Goal: Transaction & Acquisition: Purchase product/service

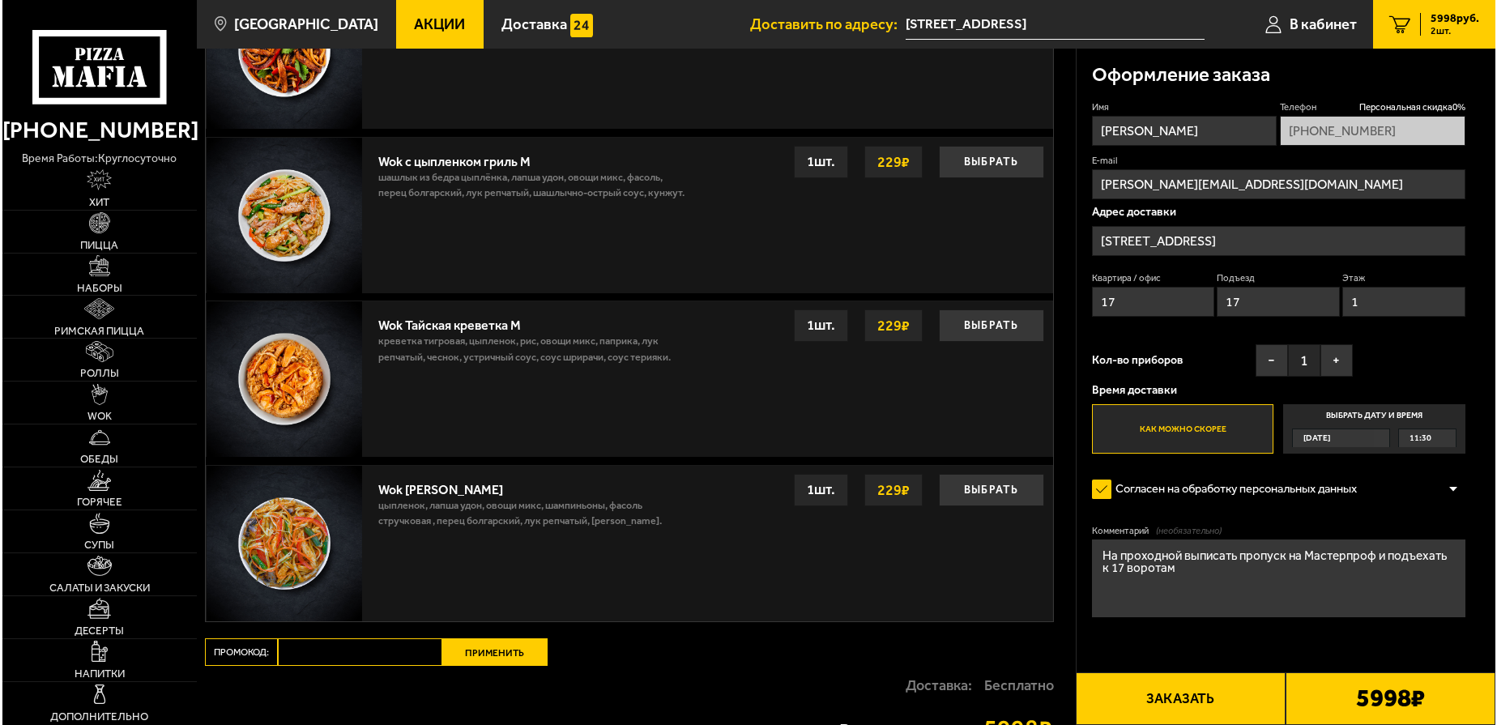
scroll to position [1256, 0]
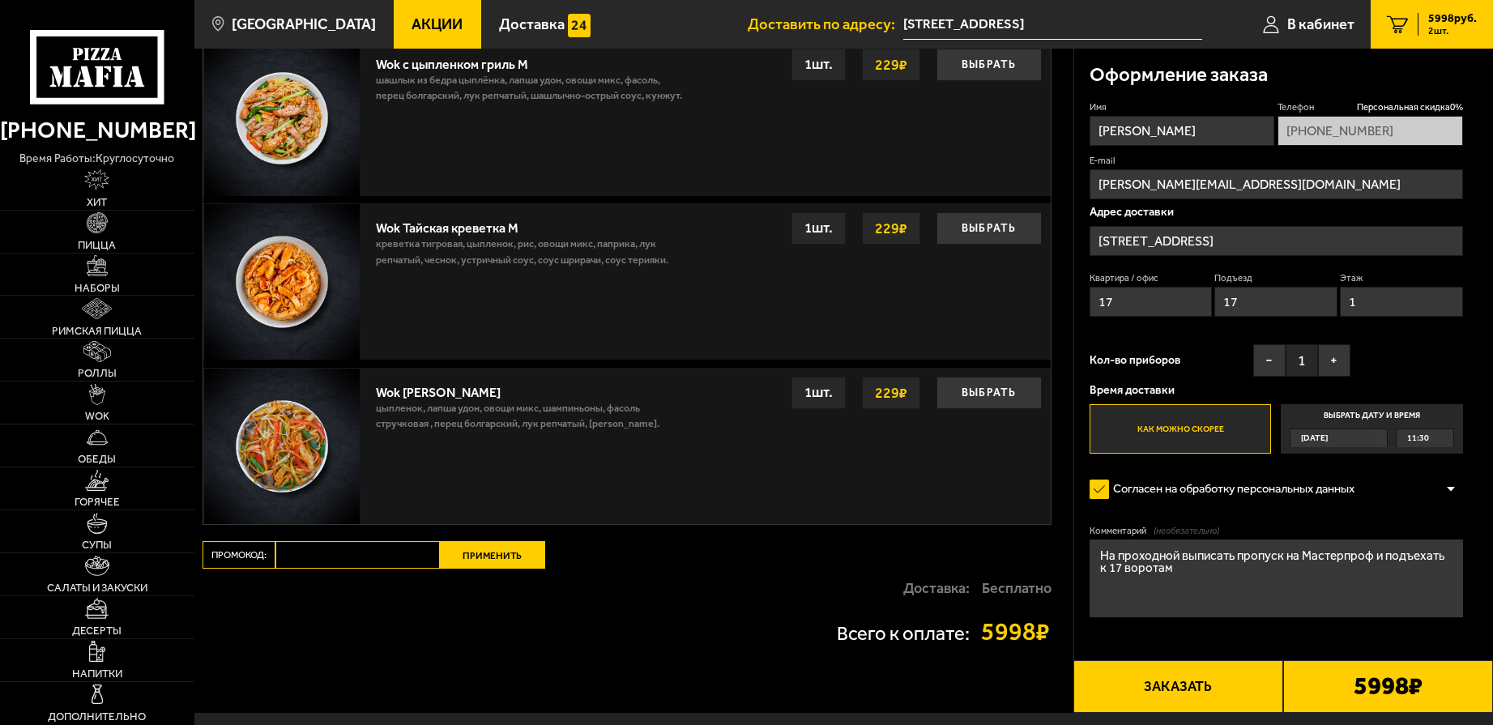
click at [1195, 688] on button "Заказать" at bounding box center [1178, 686] width 210 height 53
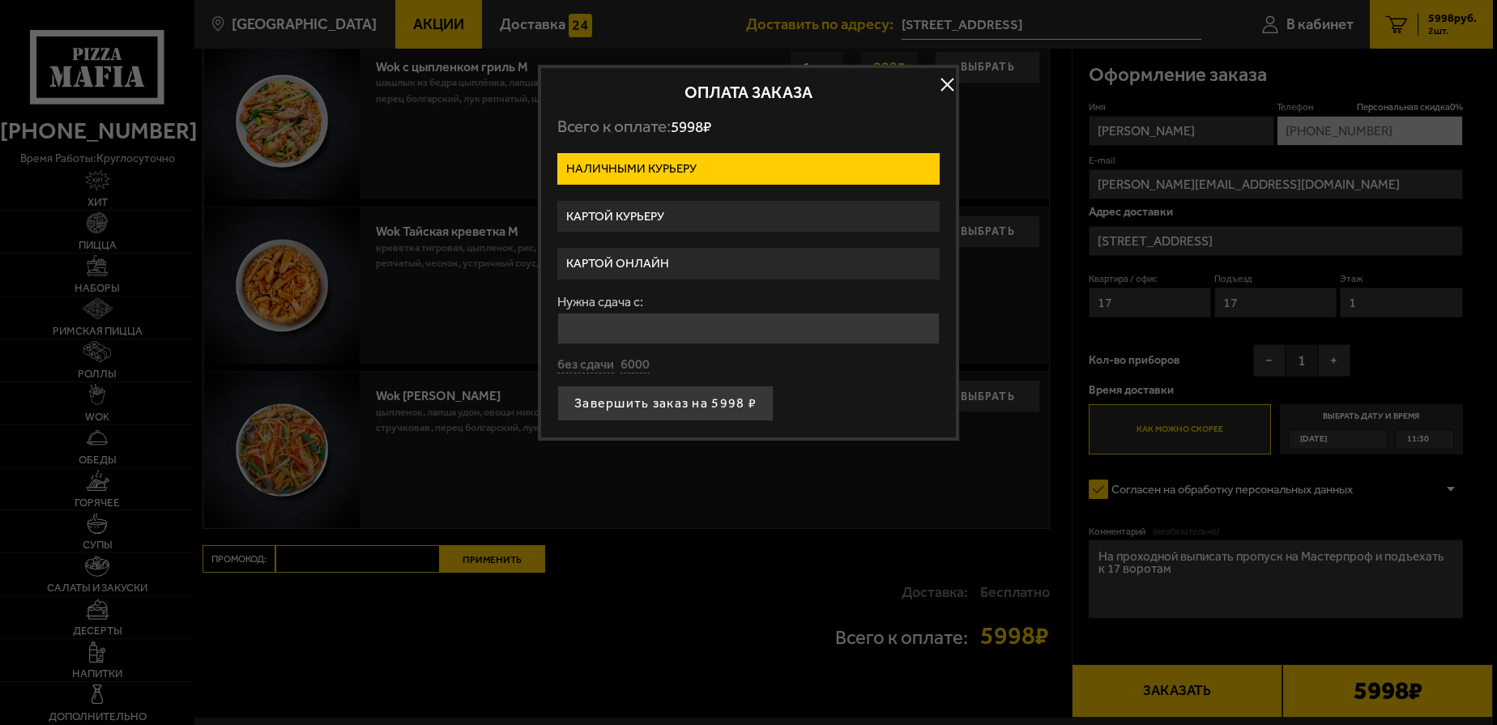
click at [657, 262] on label "Картой онлайн" at bounding box center [748, 264] width 382 height 32
click at [0, 0] on input "Картой онлайн" at bounding box center [0, 0] width 0 height 0
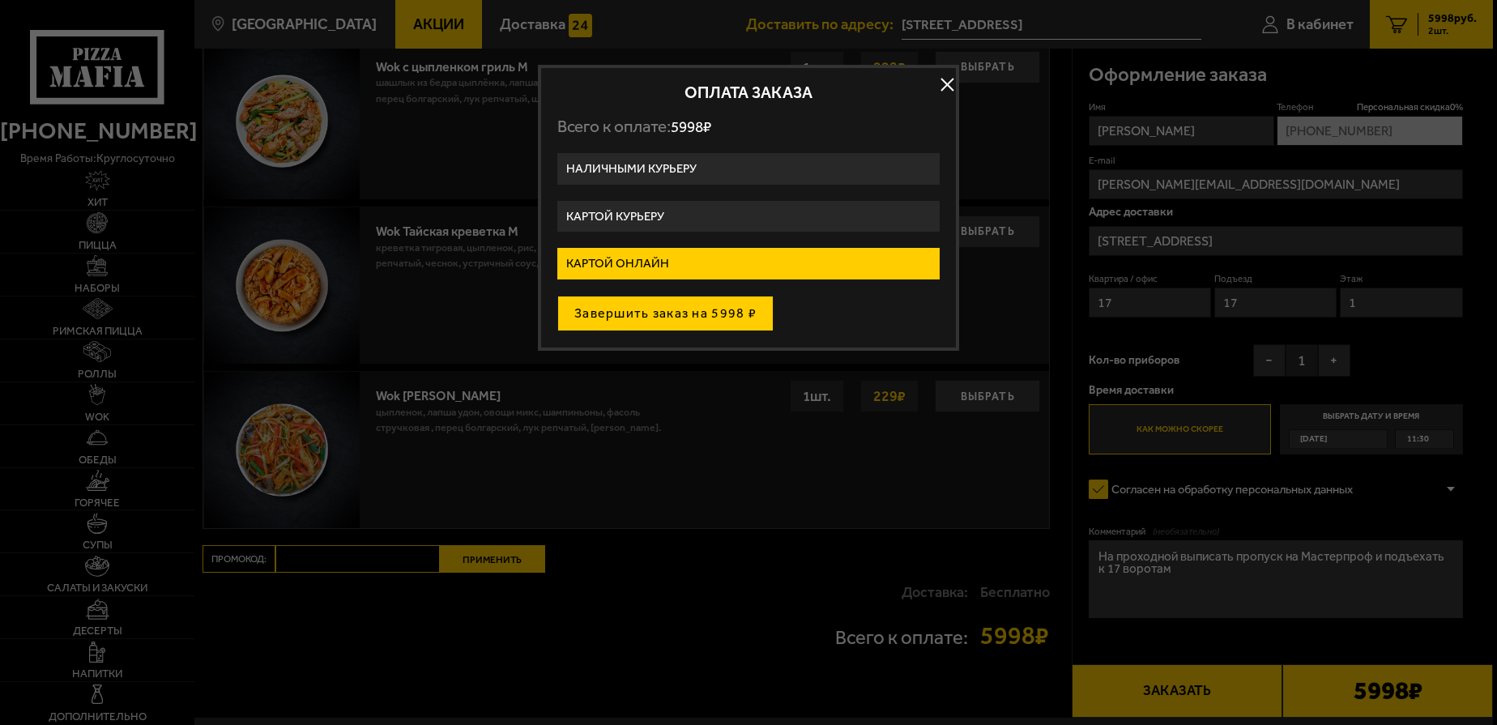
click at [659, 319] on button "Завершить заказ на 5998 ₽" at bounding box center [665, 314] width 216 height 36
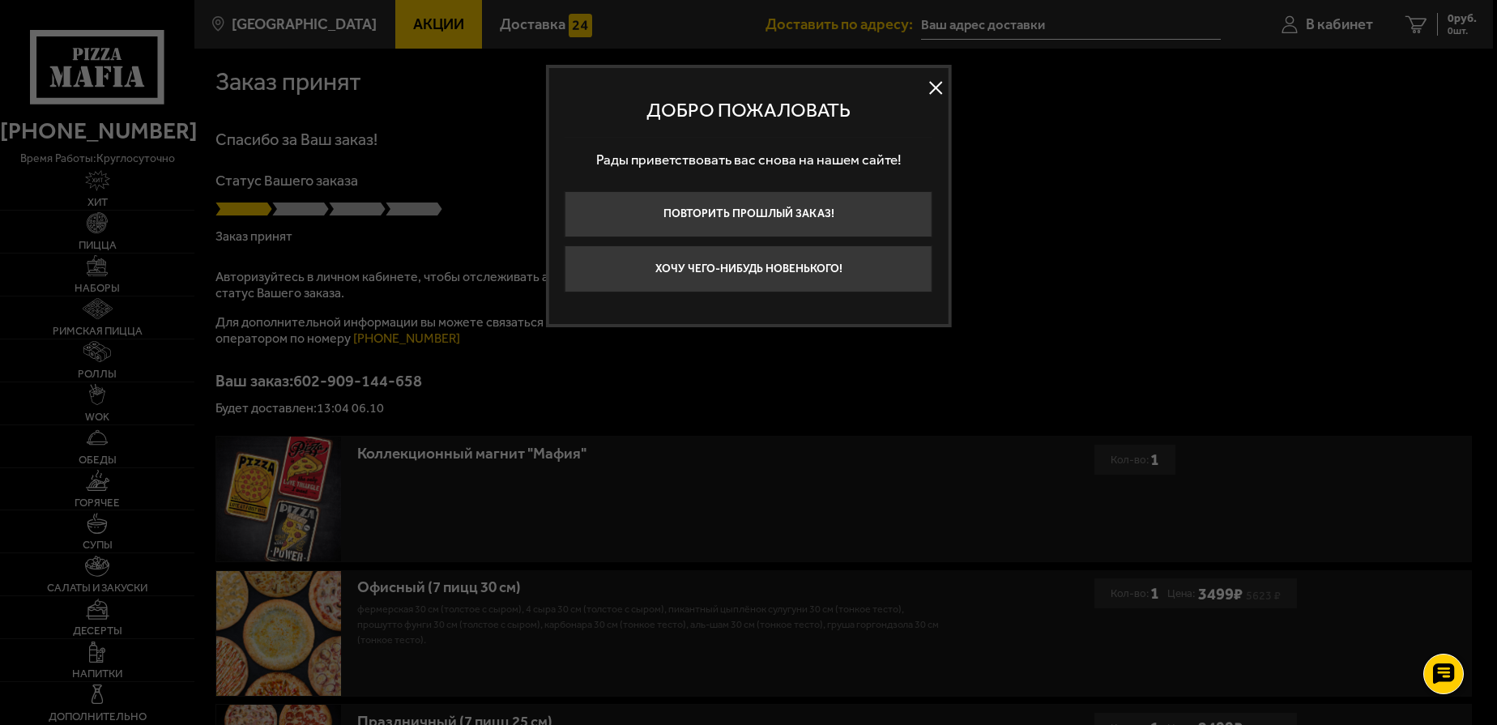
click at [940, 88] on button at bounding box center [935, 87] width 24 height 24
